Goal: Transaction & Acquisition: Purchase product/service

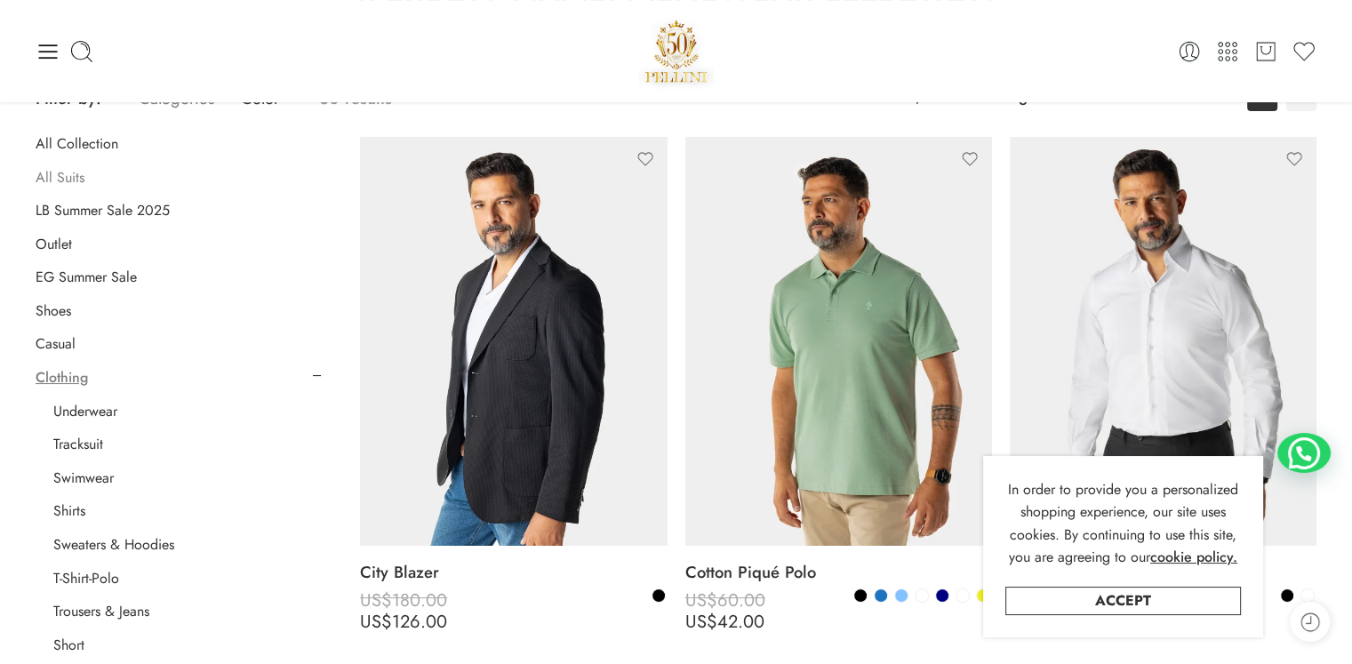
click at [61, 175] on link "All Suits" at bounding box center [60, 178] width 49 height 18
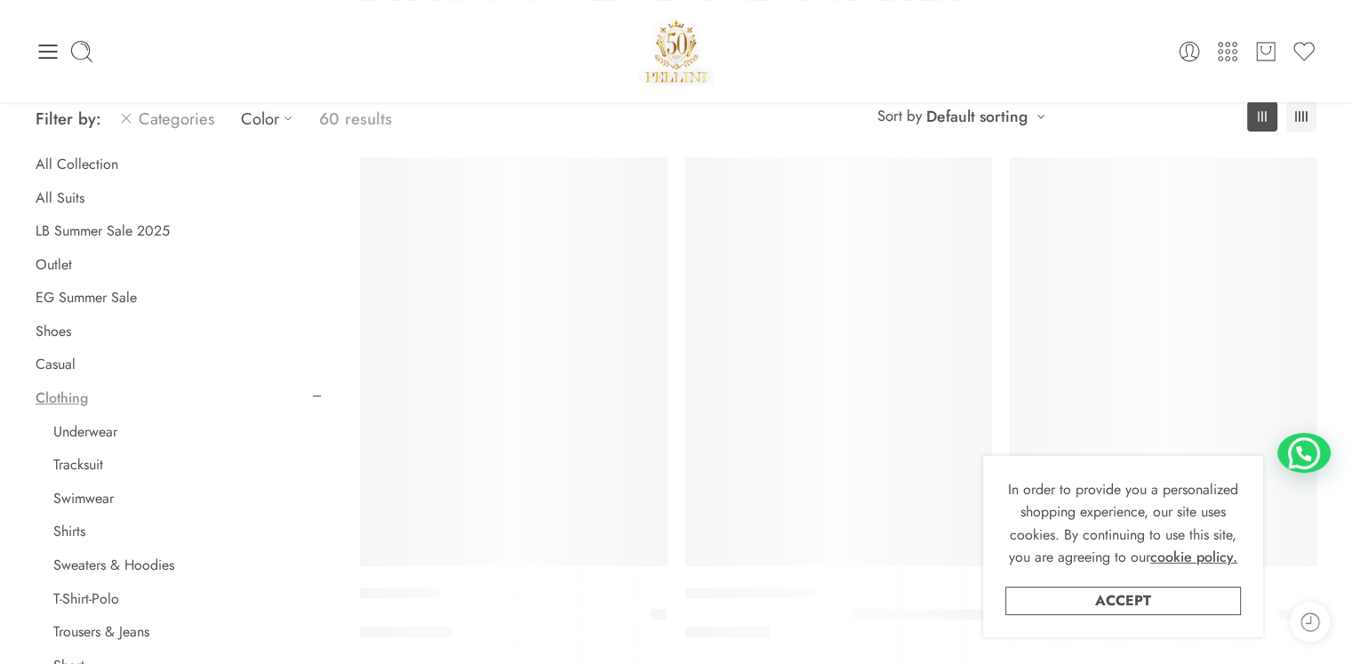
scroll to position [139, 0]
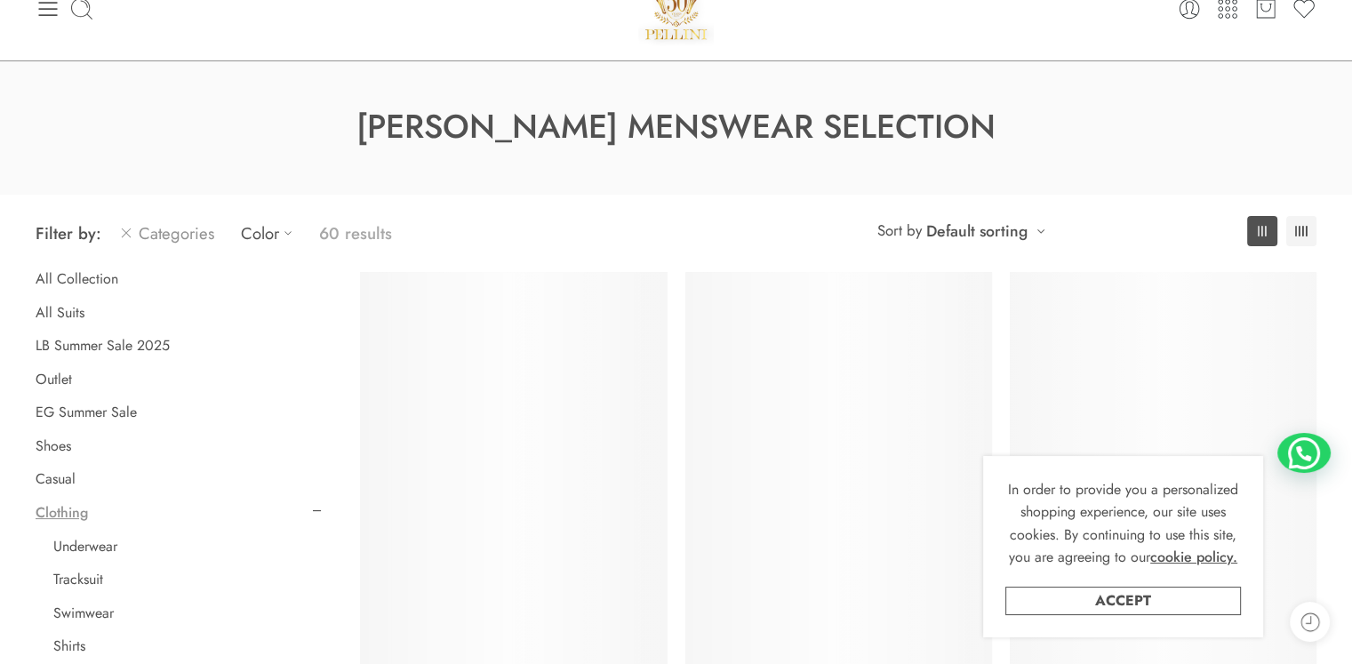
scroll to position [44, 0]
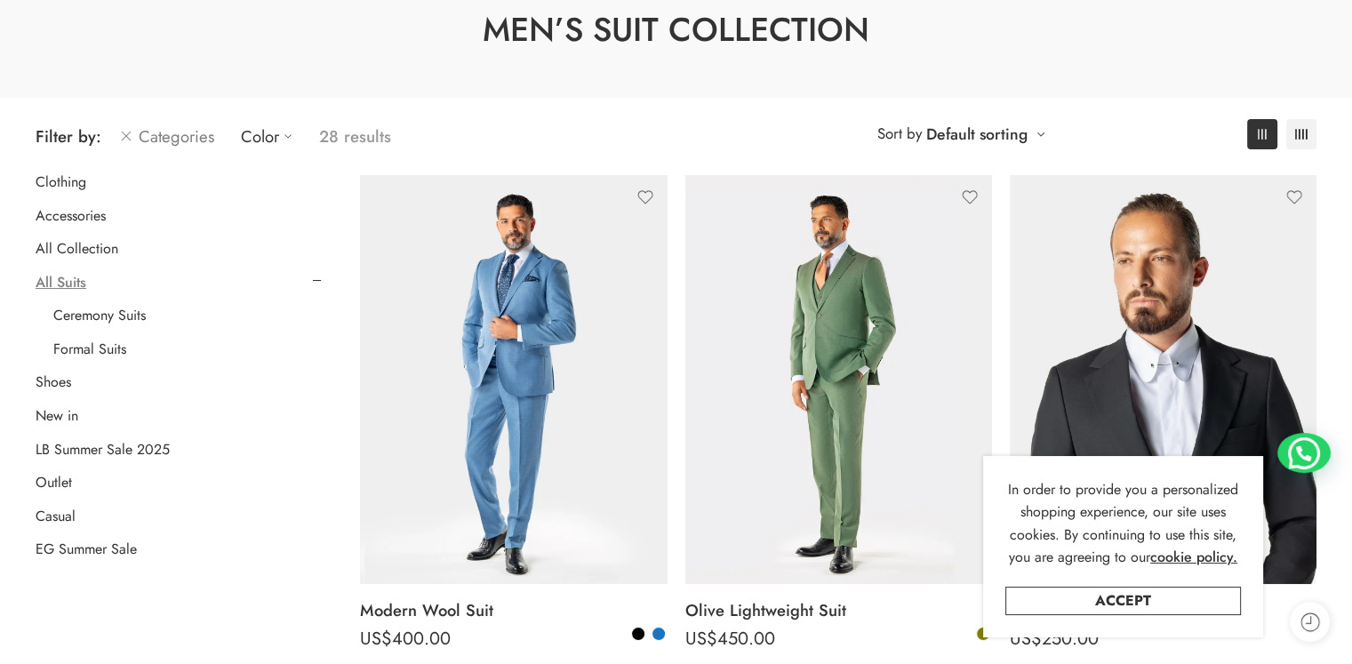
scroll to position [148, 0]
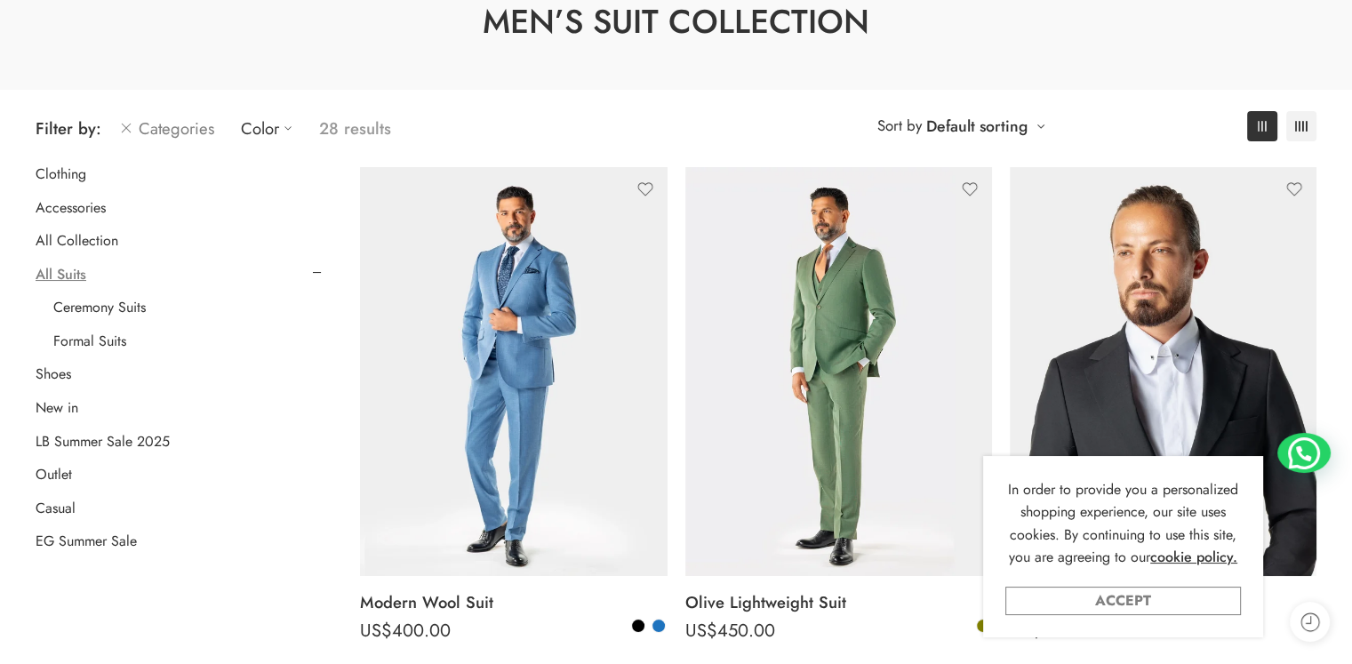
click at [1092, 603] on link "Accept" at bounding box center [1124, 601] width 236 height 28
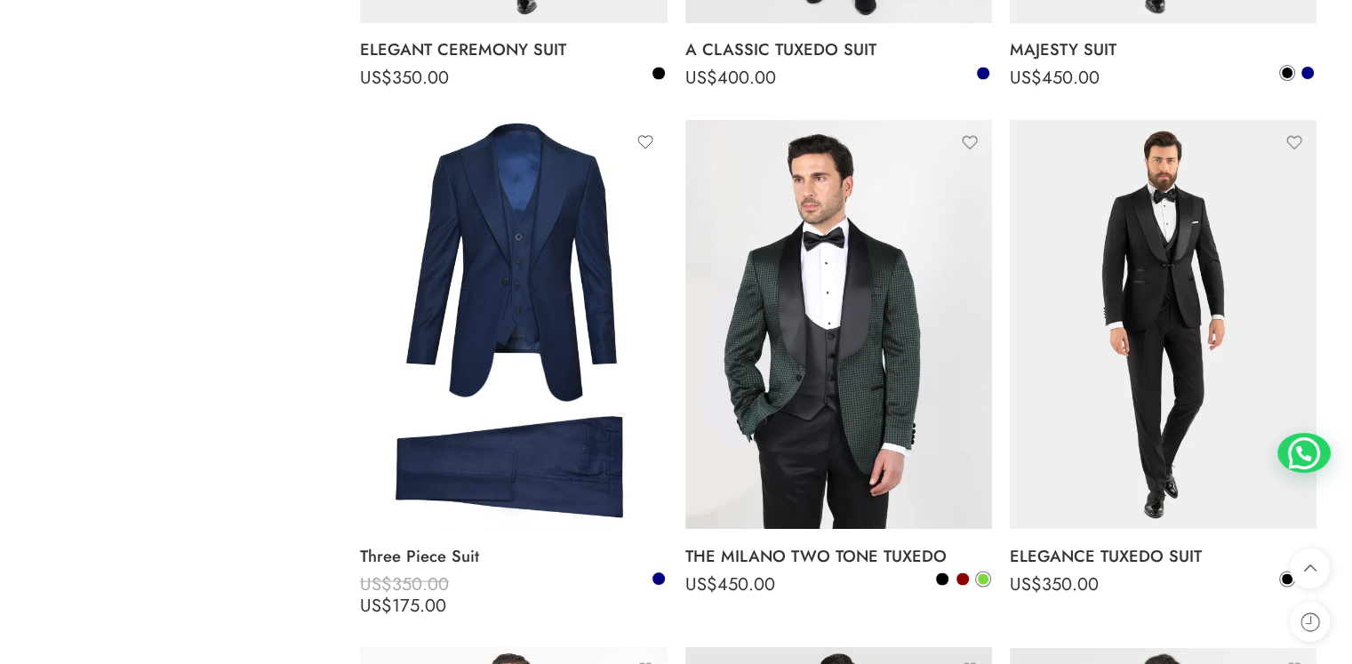
scroll to position [3290, 0]
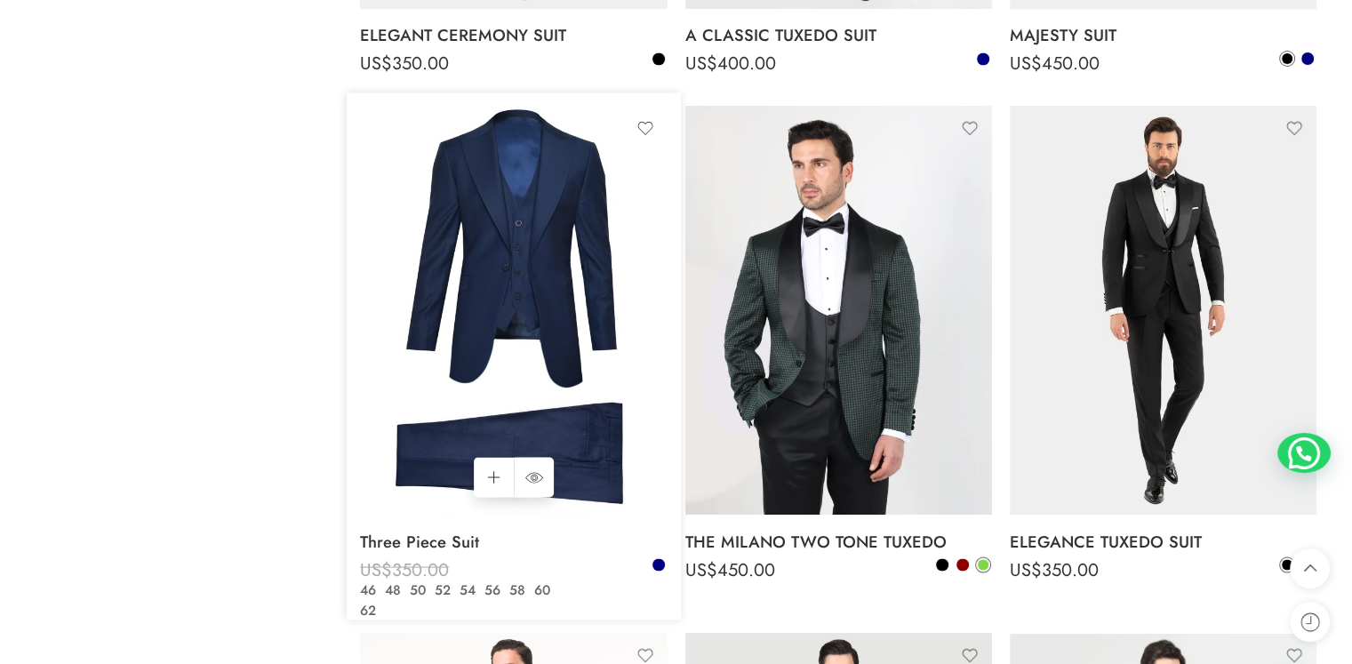
click at [472, 381] on img at bounding box center [513, 310] width 307 height 409
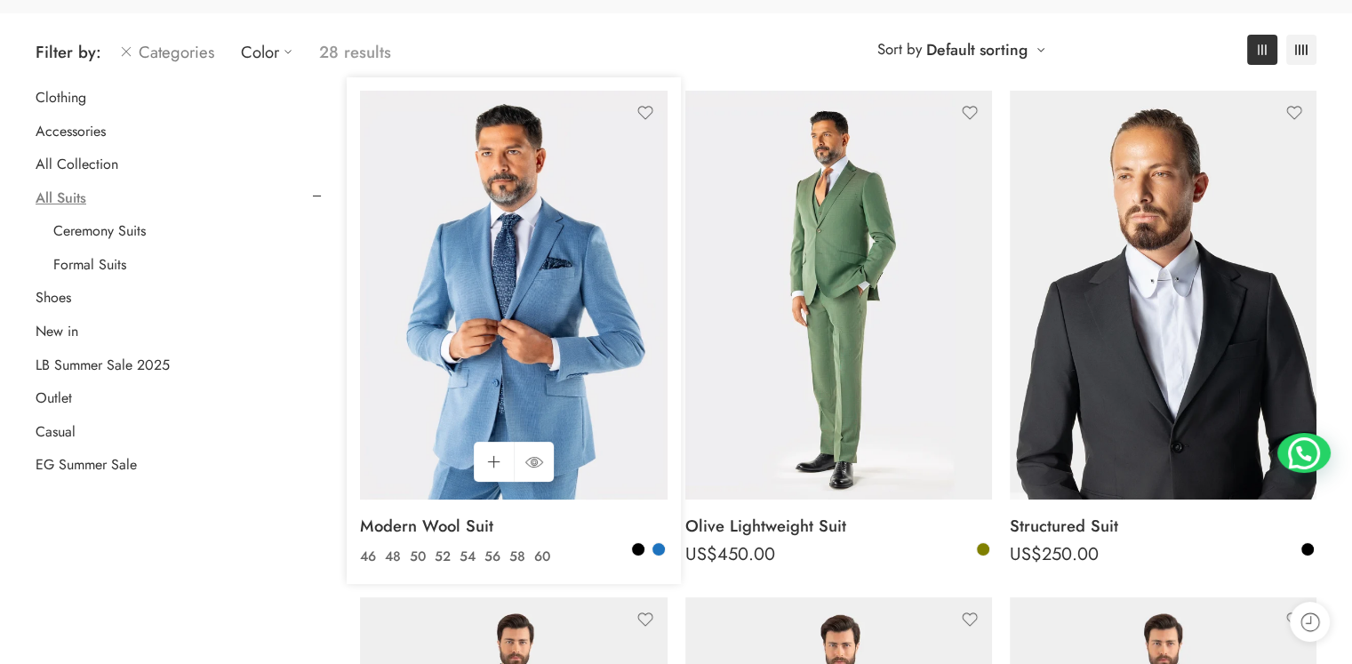
scroll to position [0, 0]
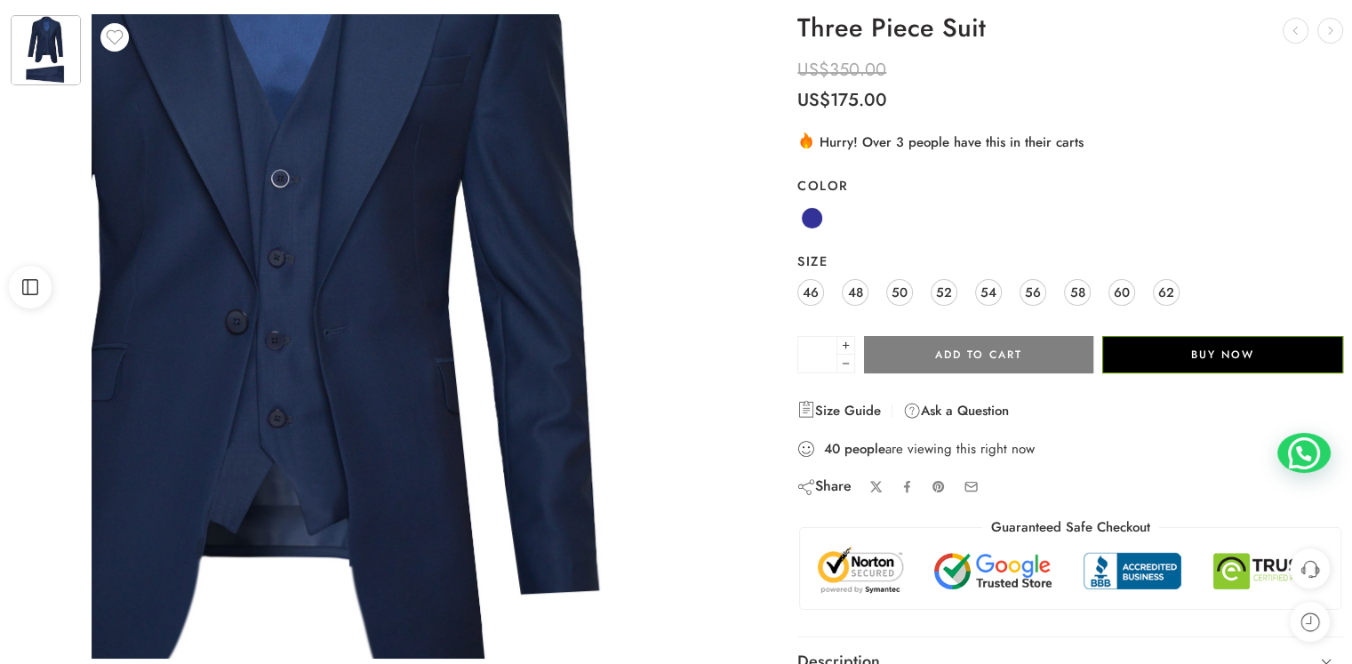
scroll to position [118, 0]
